Goal: Task Accomplishment & Management: Complete application form

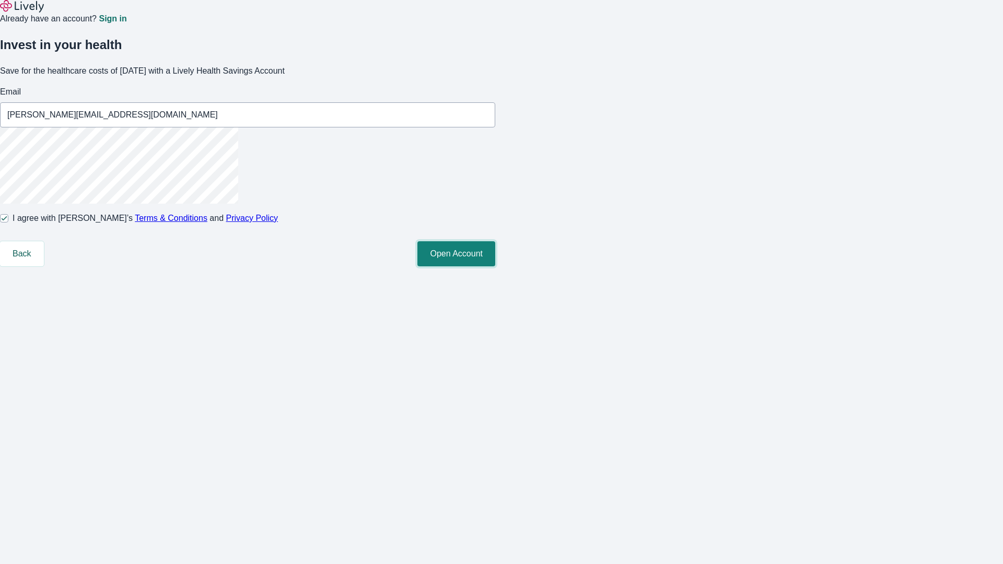
click at [495, 266] on button "Open Account" at bounding box center [456, 253] width 78 height 25
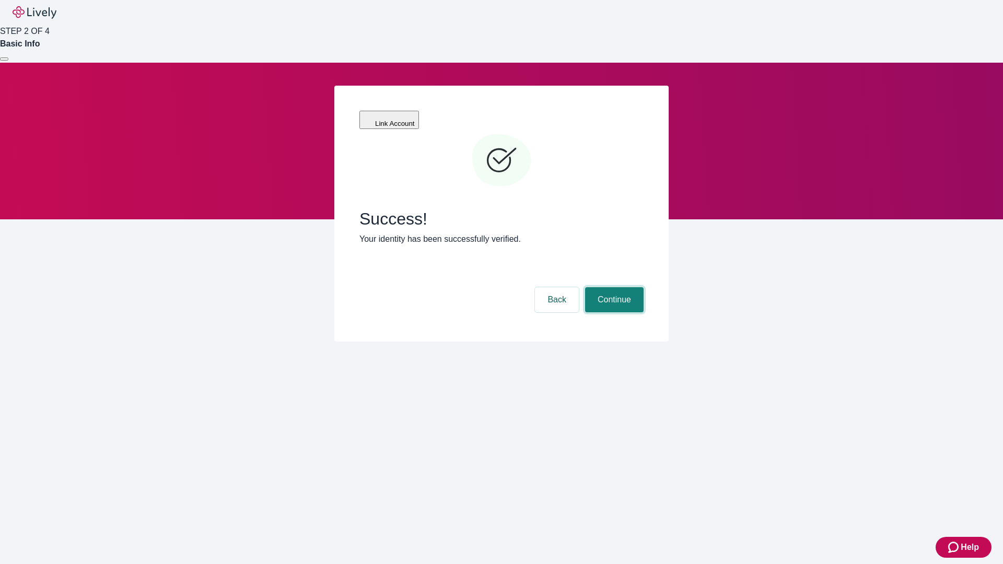
click at [613, 287] on button "Continue" at bounding box center [614, 299] width 59 height 25
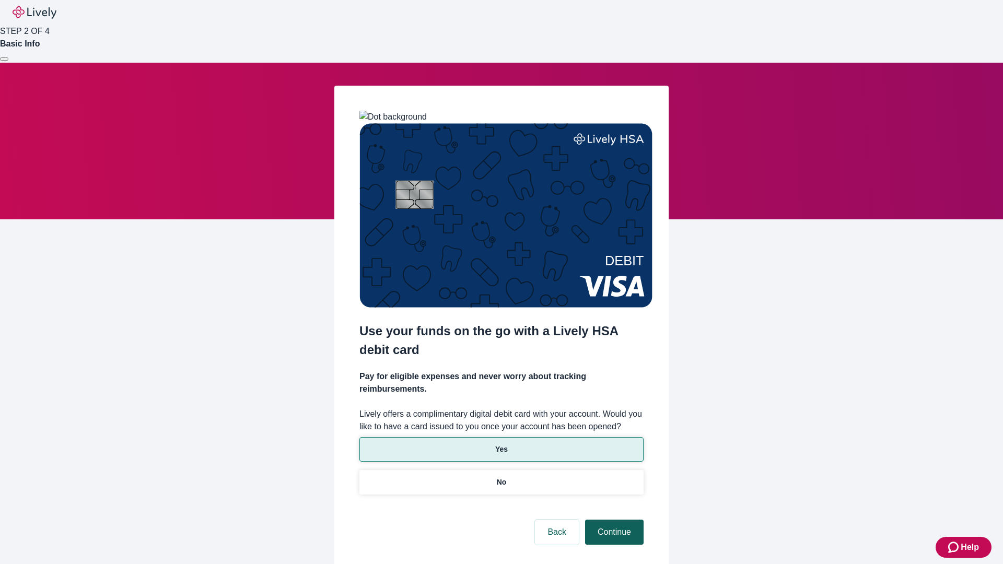
click at [501, 477] on p "No" at bounding box center [502, 482] width 10 height 11
click at [613, 520] on button "Continue" at bounding box center [614, 532] width 59 height 25
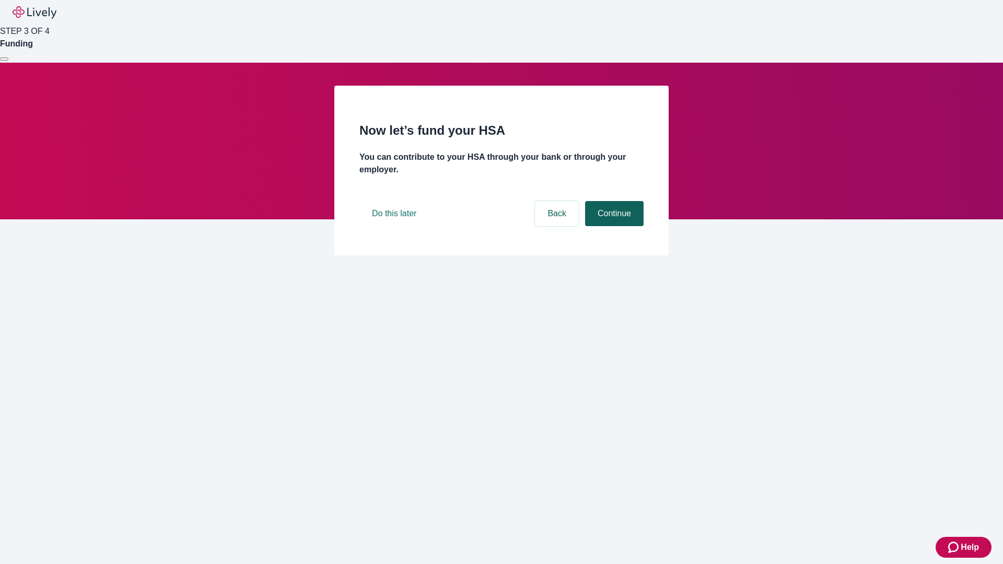
click at [613, 226] on button "Continue" at bounding box center [614, 213] width 59 height 25
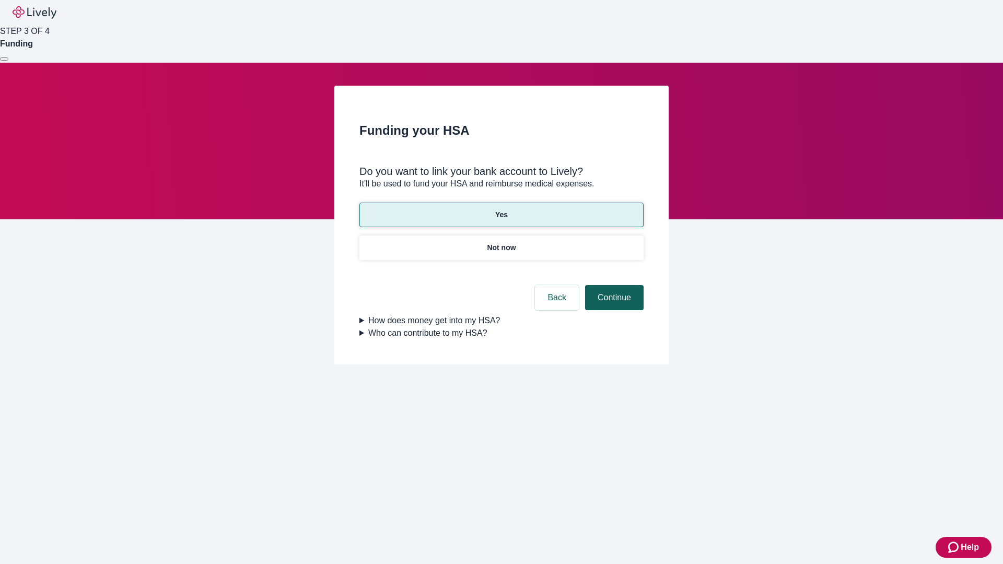
click at [613, 285] on button "Continue" at bounding box center [614, 297] width 59 height 25
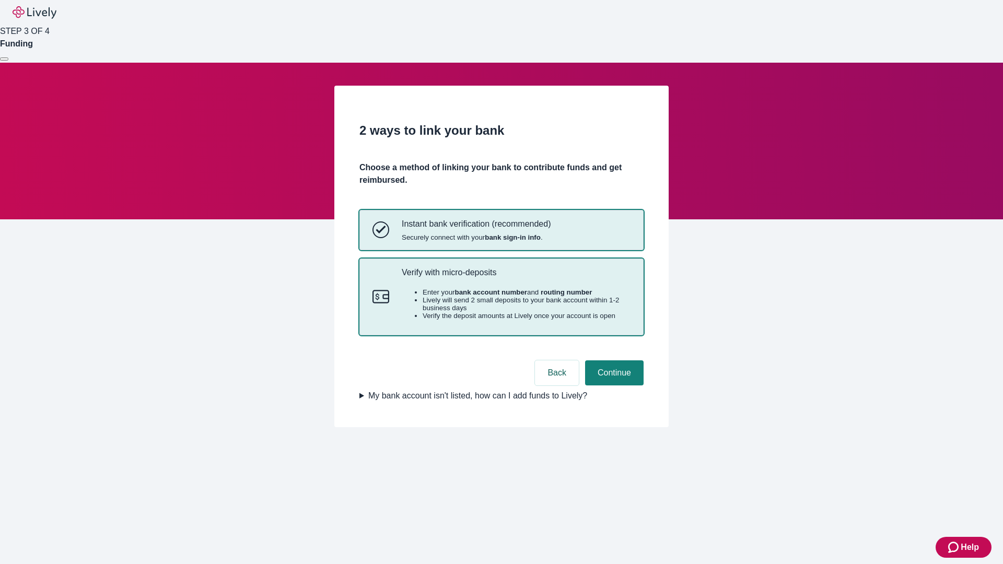
click at [516, 277] on p "Verify with micro-deposits" at bounding box center [516, 273] width 229 height 10
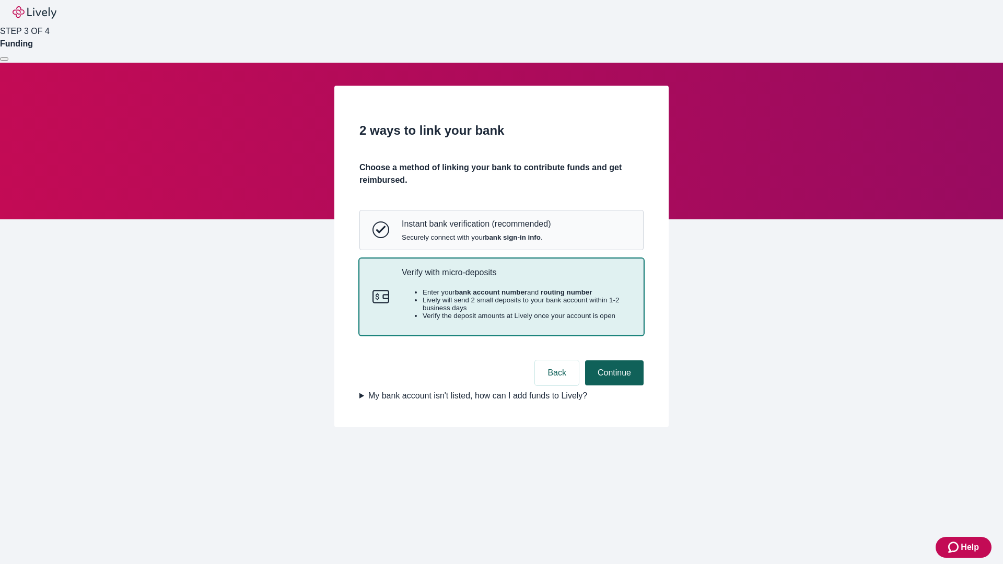
click at [613, 386] on button "Continue" at bounding box center [614, 373] width 59 height 25
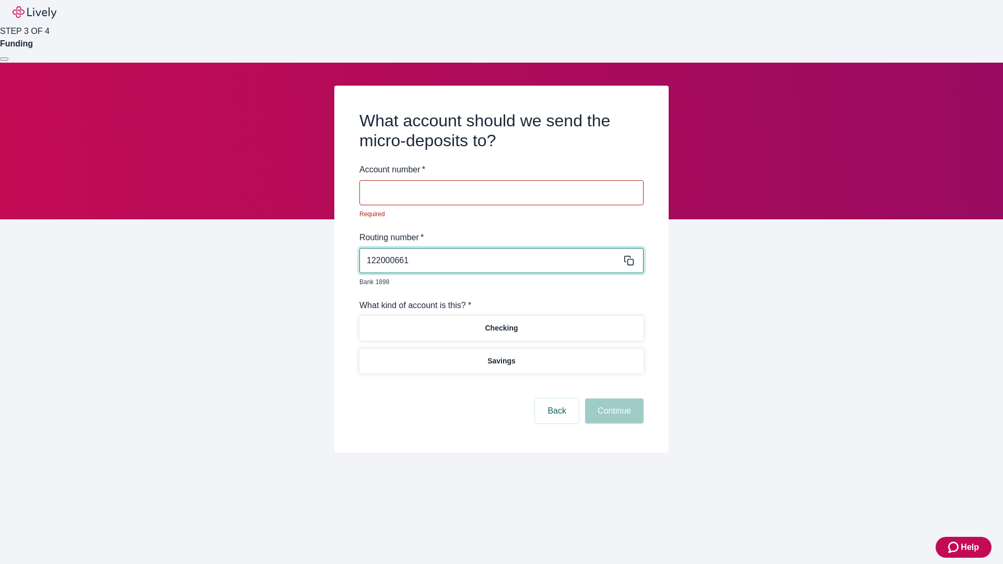
type input "122000661"
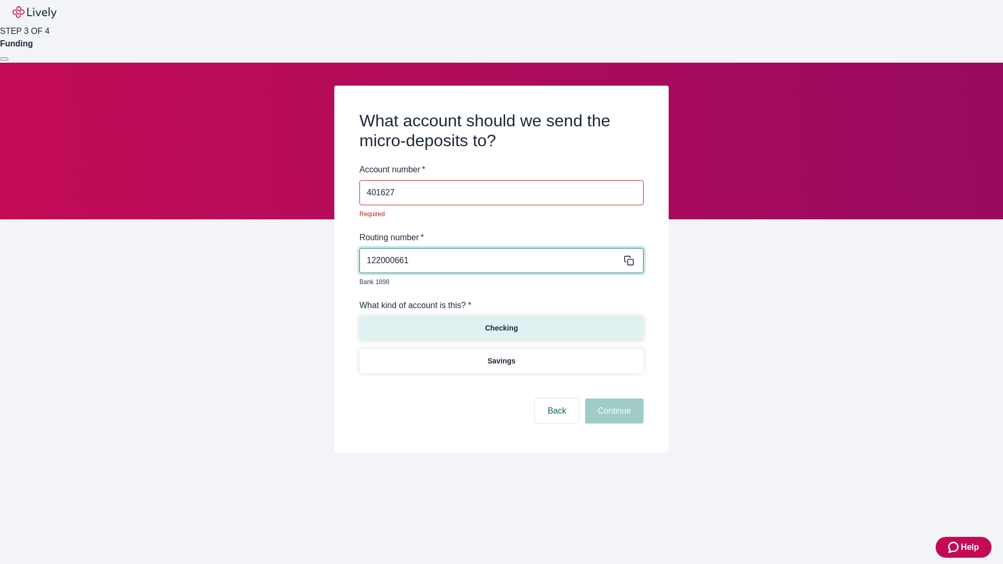
type input "401627"
click at [501, 323] on p "Checking" at bounding box center [501, 328] width 33 height 11
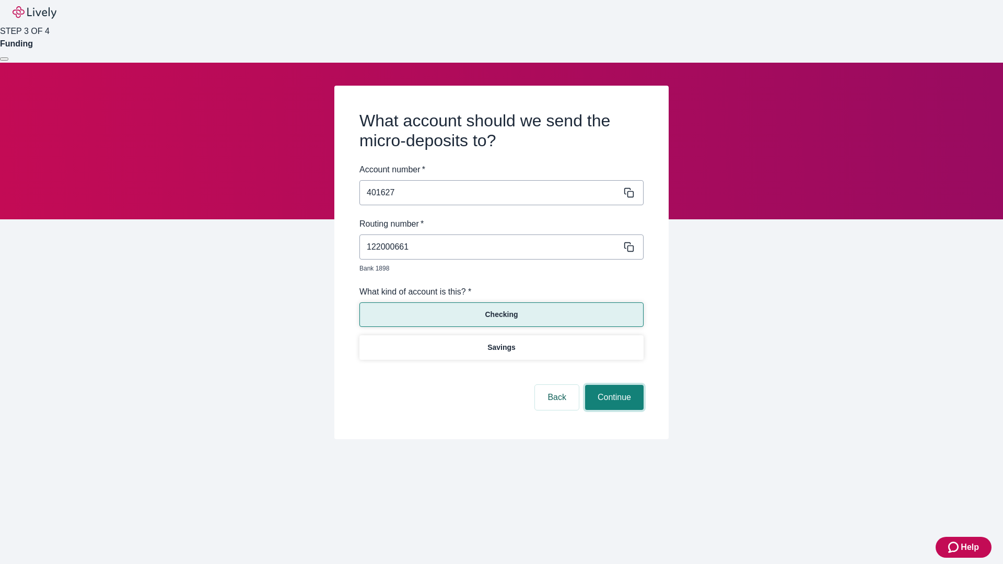
click at [613, 386] on button "Continue" at bounding box center [614, 397] width 59 height 25
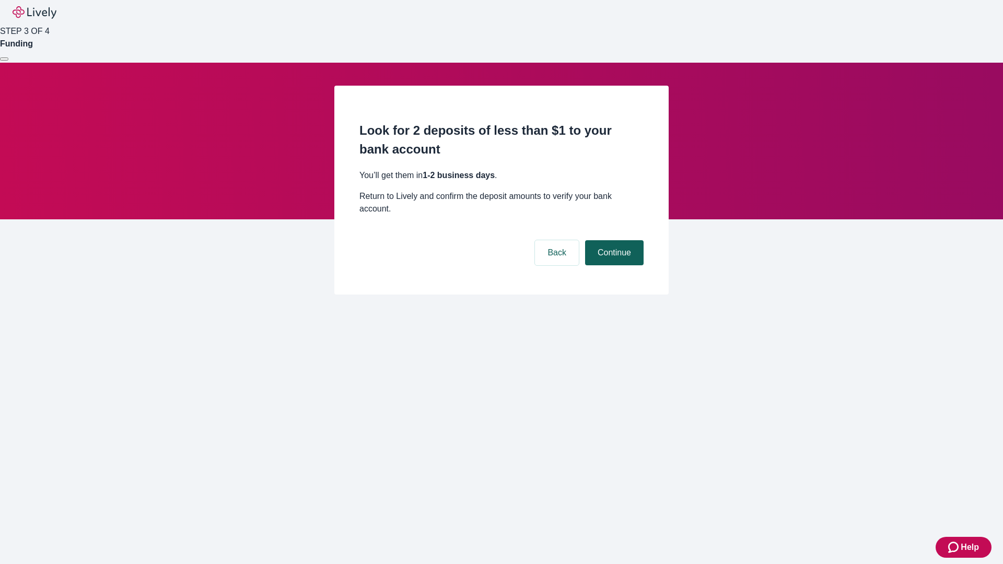
click at [613, 240] on button "Continue" at bounding box center [614, 252] width 59 height 25
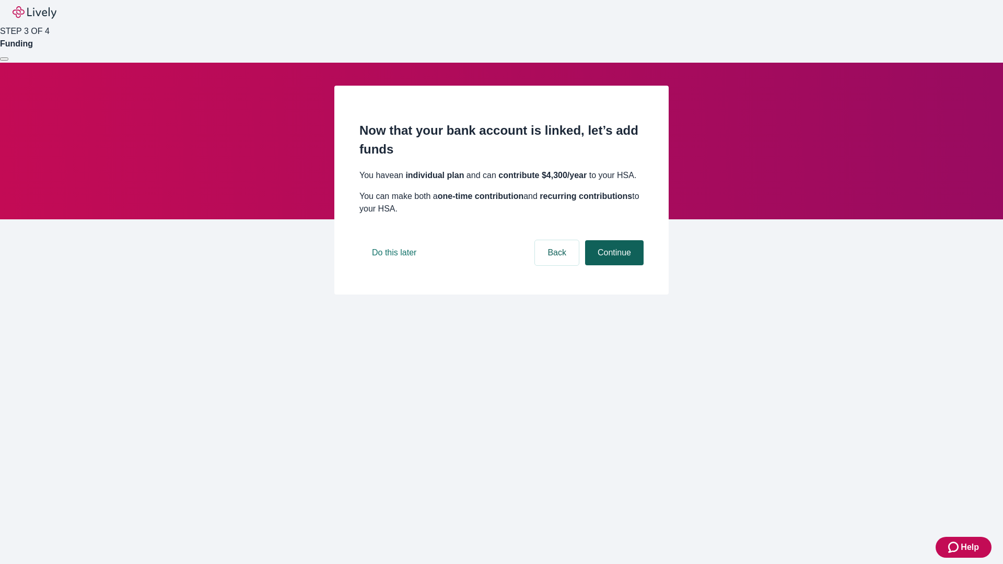
click at [613, 265] on button "Continue" at bounding box center [614, 252] width 59 height 25
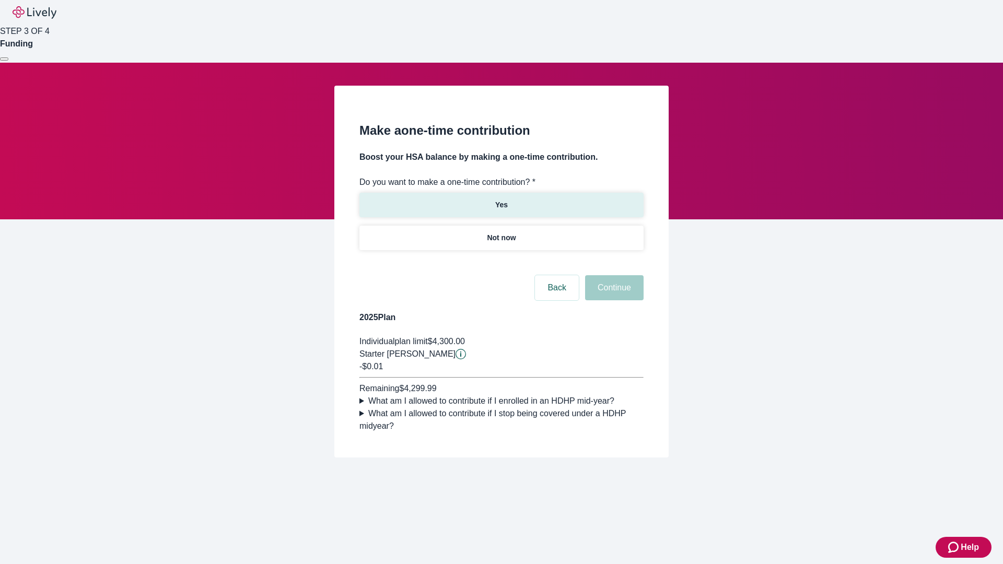
click at [501, 200] on p "Yes" at bounding box center [501, 205] width 13 height 11
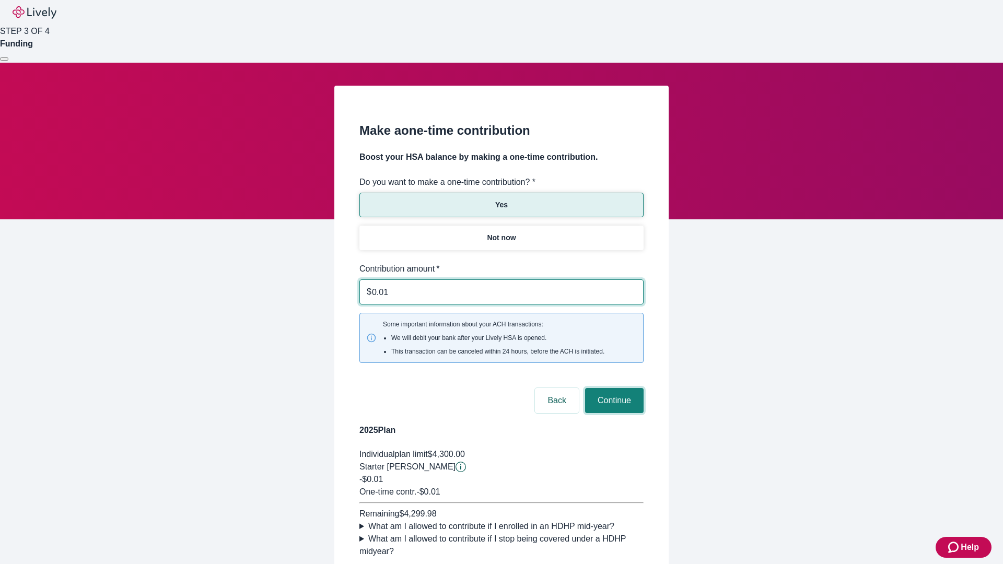
click at [613, 388] on button "Continue" at bounding box center [614, 400] width 59 height 25
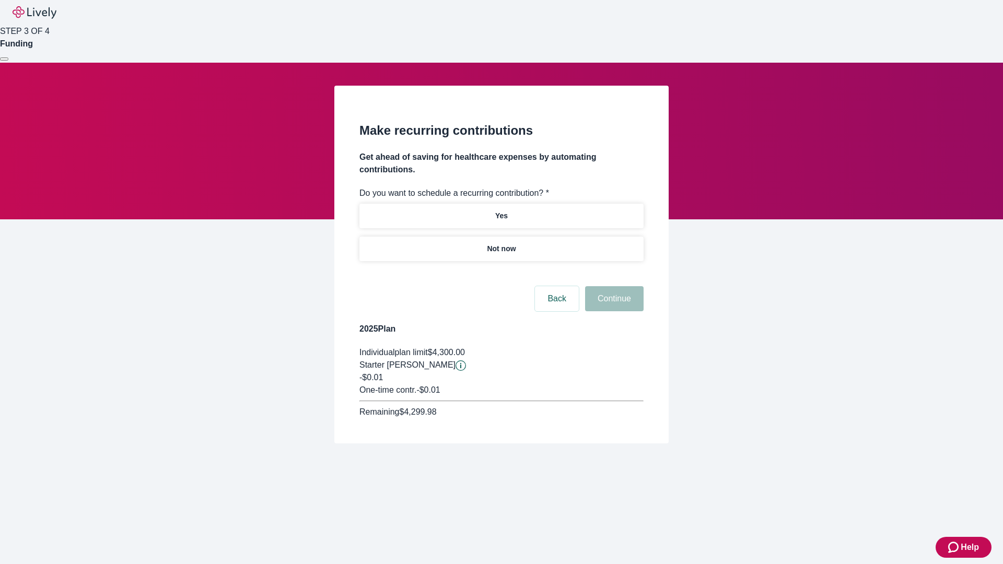
click at [501, 243] on p "Not now" at bounding box center [501, 248] width 29 height 11
click at [613, 286] on button "Continue" at bounding box center [614, 298] width 59 height 25
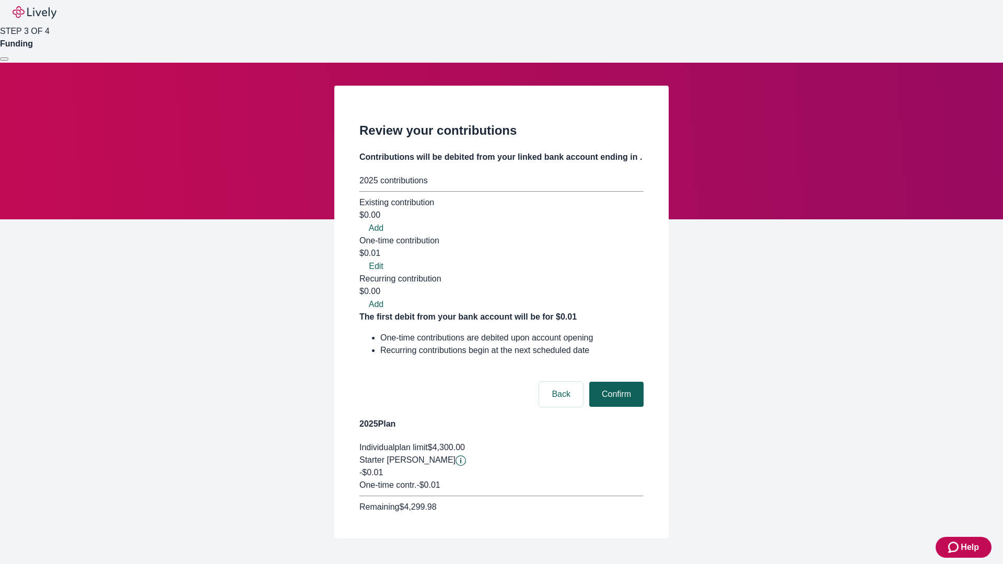
click at [615, 382] on button "Confirm" at bounding box center [616, 394] width 54 height 25
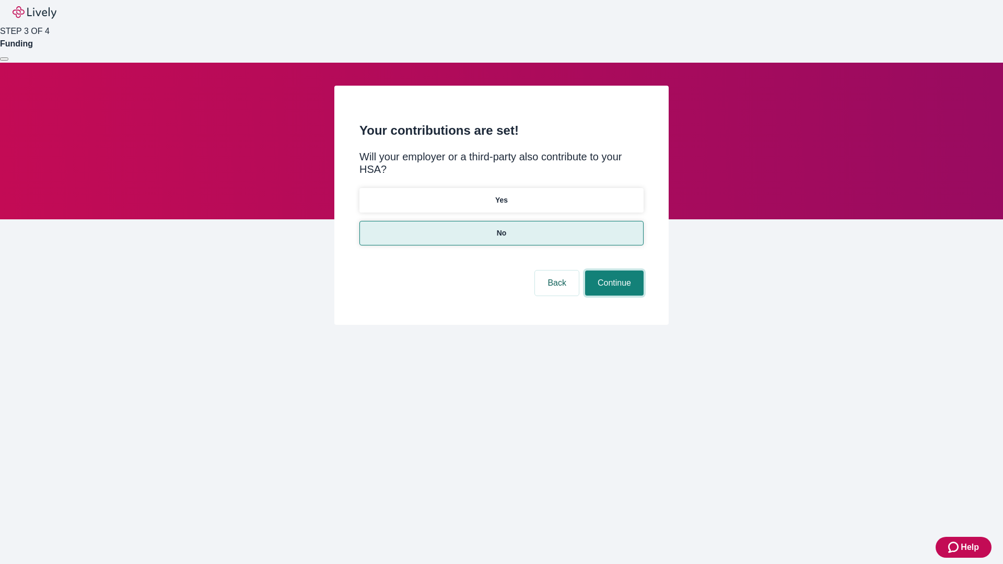
click at [613, 271] on button "Continue" at bounding box center [614, 283] width 59 height 25
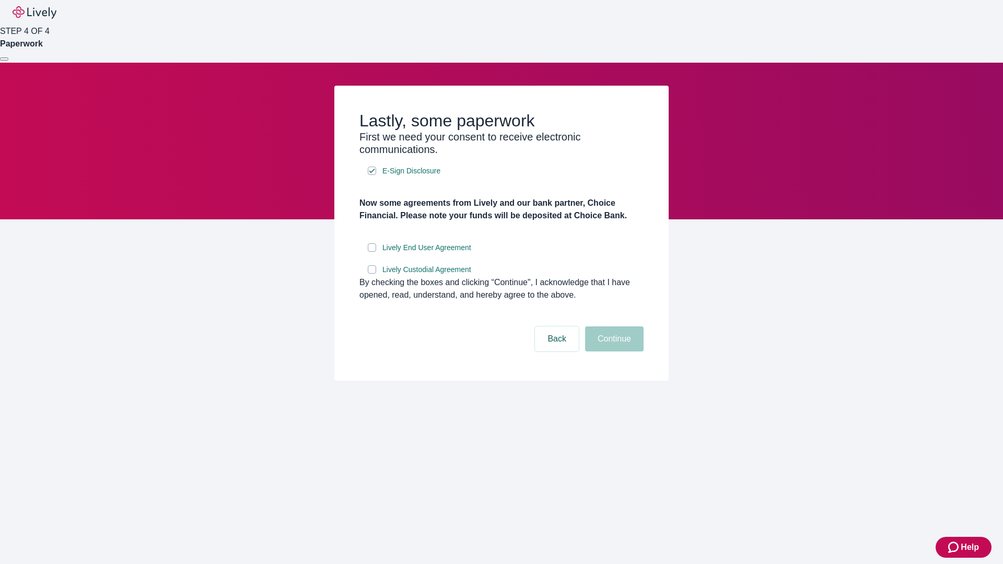
click at [372, 252] on input "Lively End User Agreement" at bounding box center [372, 247] width 8 height 8
checkbox input "true"
click at [372, 274] on input "Lively Custodial Agreement" at bounding box center [372, 269] width 8 height 8
checkbox input "true"
click at [613, 352] on button "Continue" at bounding box center [614, 339] width 59 height 25
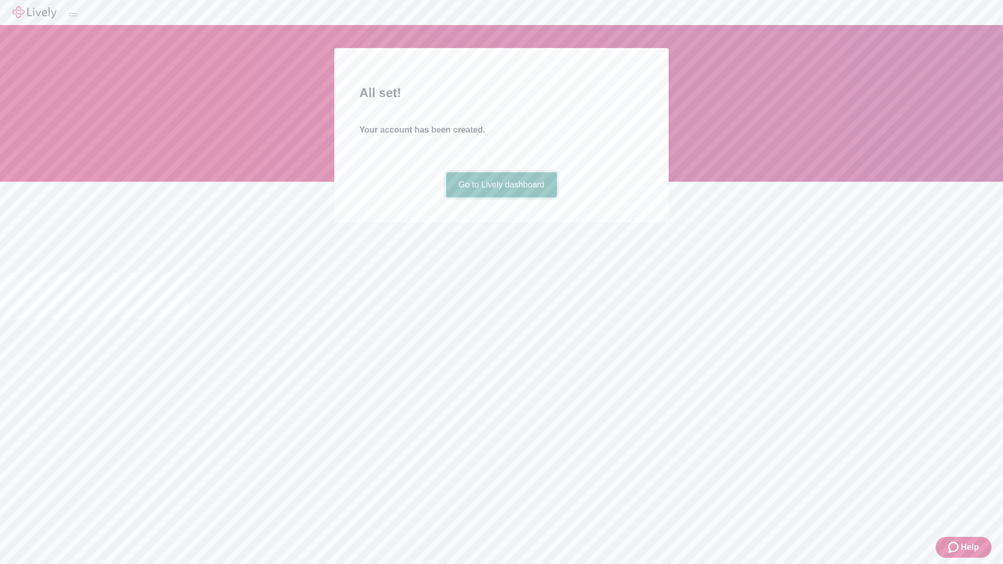
click at [501, 197] on link "Go to Lively dashboard" at bounding box center [501, 184] width 111 height 25
